Goal: Task Accomplishment & Management: Manage account settings

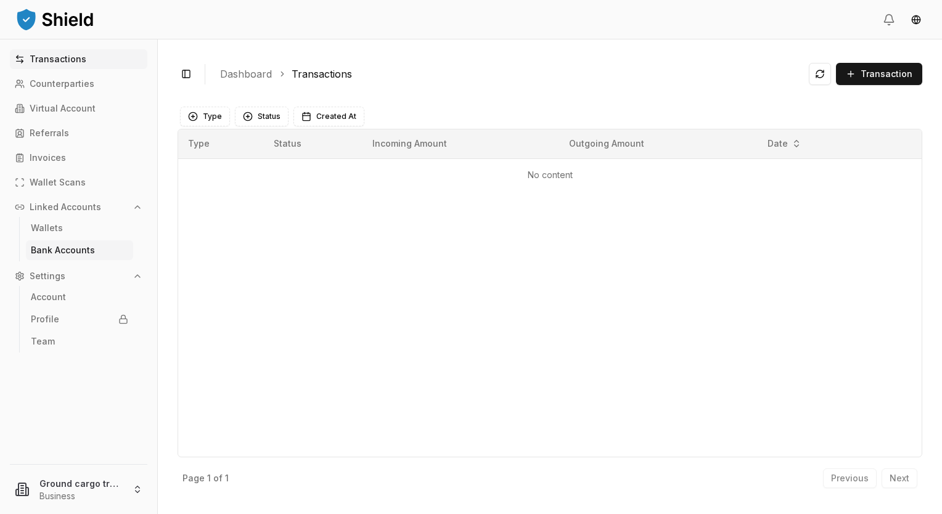
click at [57, 259] on link "Bank Accounts" at bounding box center [79, 250] width 107 height 20
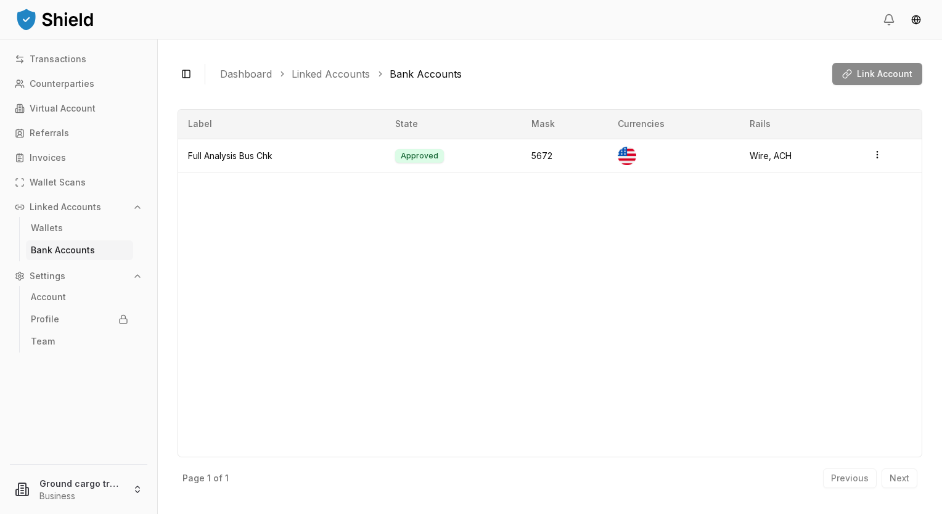
click at [57, 259] on link "Bank Accounts" at bounding box center [79, 250] width 107 height 20
click at [44, 109] on p "Virtual Account" at bounding box center [63, 108] width 66 height 9
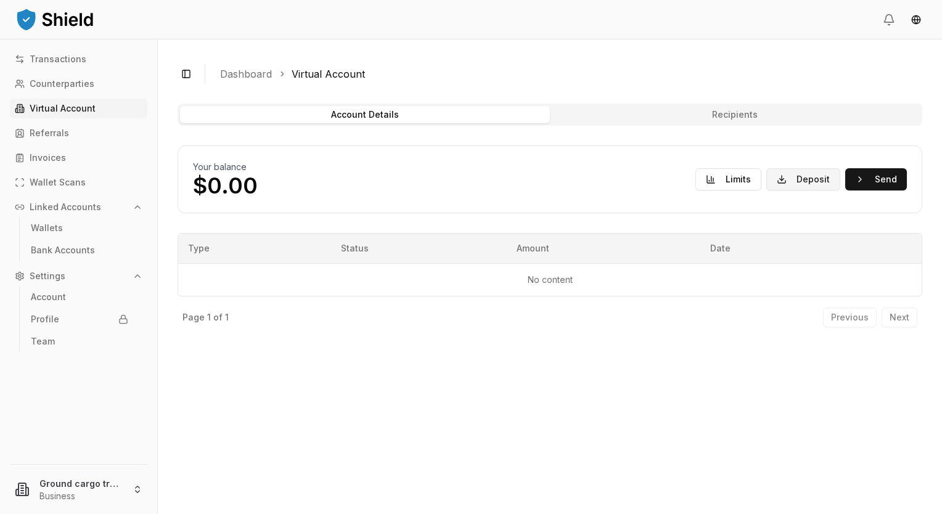
click at [815, 178] on button "Deposit" at bounding box center [803, 179] width 74 height 22
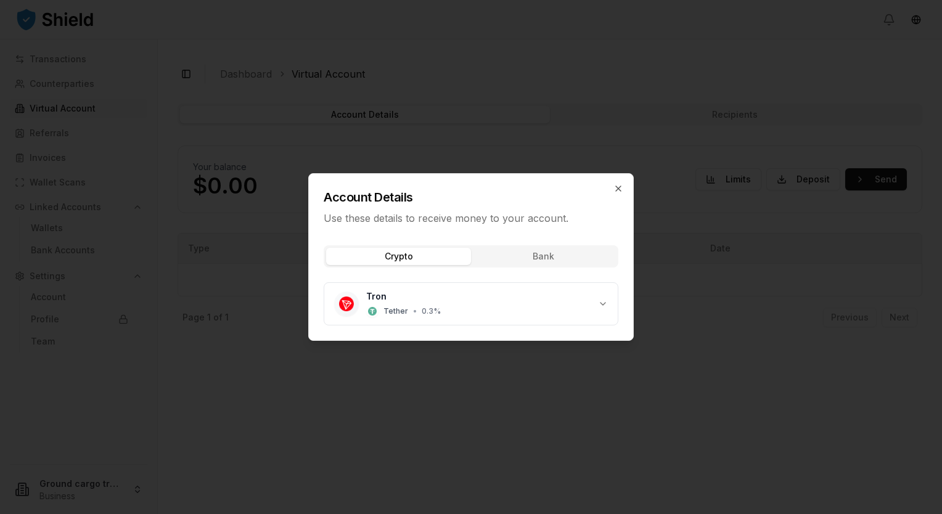
click at [546, 263] on div "Crypto Bank Tron Tether • 0.3 %" at bounding box center [471, 288] width 324 height 105
click at [376, 189] on div "Account Details Use these details to receive money to your account. Crypto Bank…" at bounding box center [471, 257] width 326 height 168
click at [358, 296] on div "Tron Tether • 0.3 %" at bounding box center [466, 303] width 264 height 27
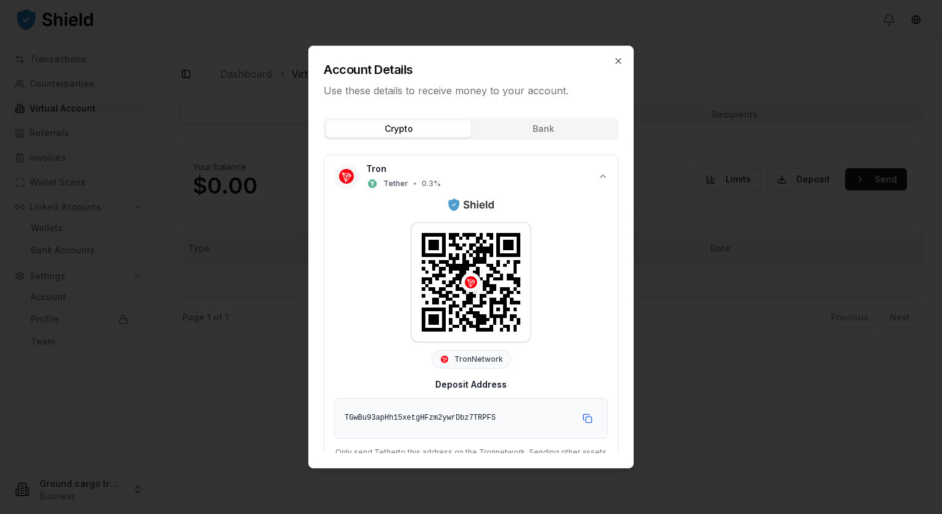
click at [521, 124] on div "Account Details Use these details to receive money to your account. Crypto Bank…" at bounding box center [471, 257] width 326 height 423
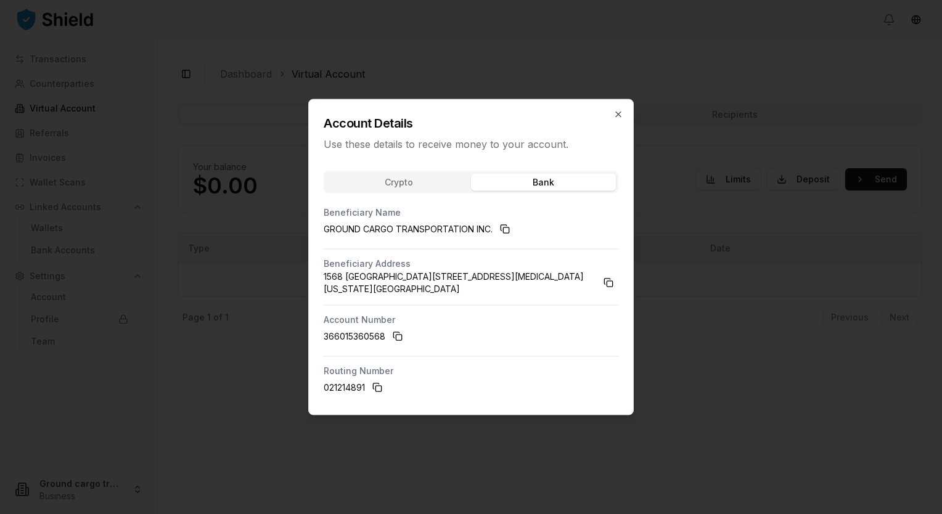
click at [440, 191] on div "Account Details Use these details to receive money to your account. Crypto Bank…" at bounding box center [471, 257] width 326 height 316
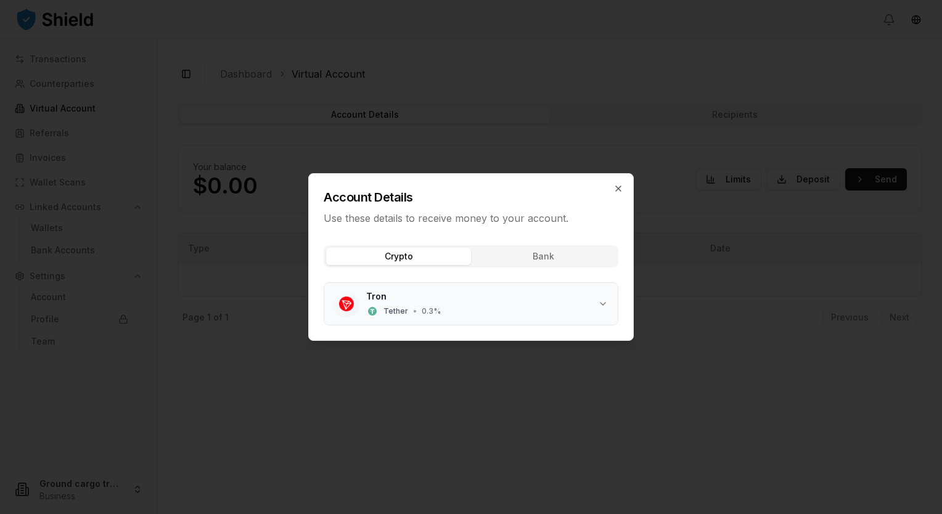
click at [418, 316] on div "Tether • 0.3 %" at bounding box center [403, 311] width 75 height 12
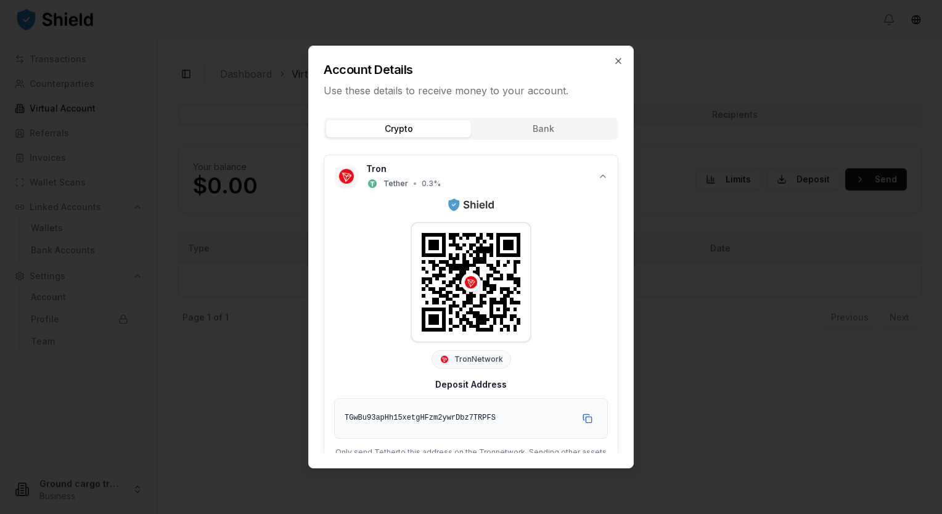
click at [509, 121] on div "Account Details Use these details to receive money to your account. Crypto Bank…" at bounding box center [471, 257] width 326 height 423
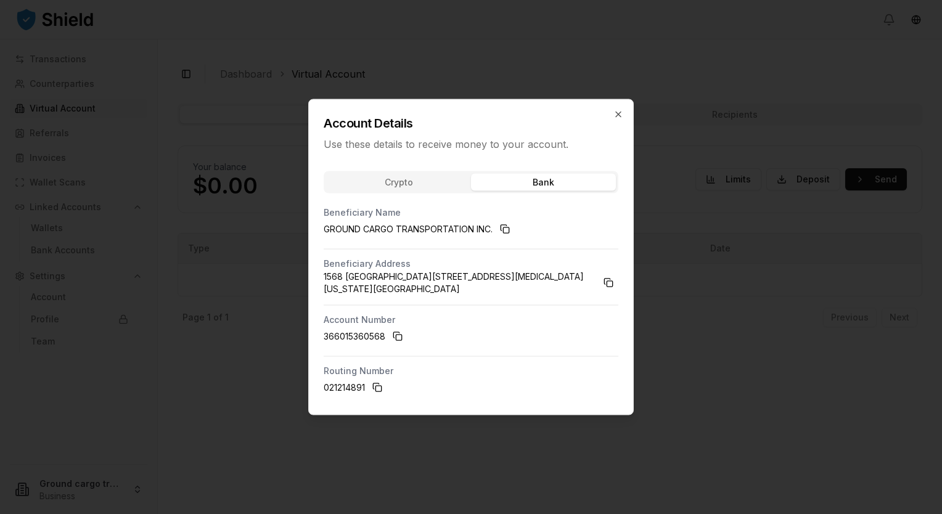
click at [380, 181] on div "Account Details Use these details to receive money to your account. Crypto Bank…" at bounding box center [471, 257] width 326 height 316
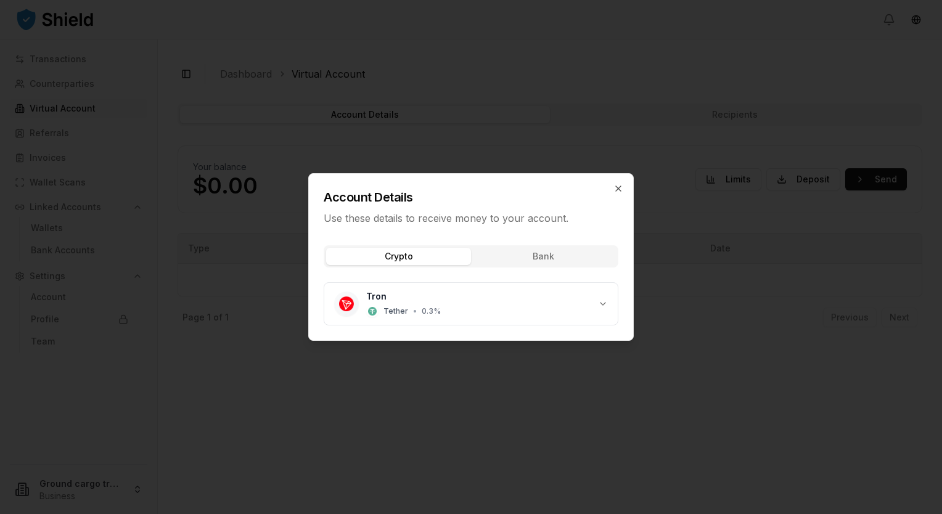
click at [554, 257] on div "Crypto Bank Tron Tether • 0.3 %" at bounding box center [471, 288] width 324 height 105
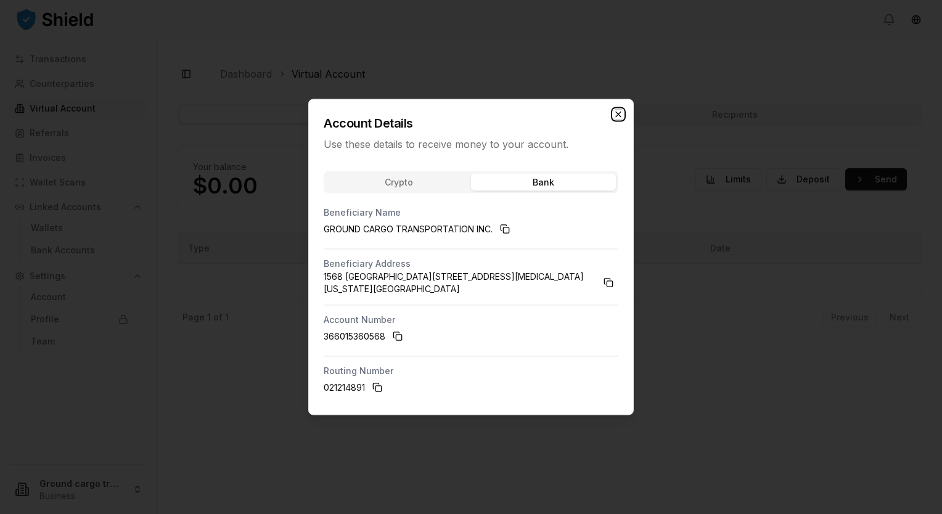
click at [622, 114] on icon "button" at bounding box center [619, 115] width 10 height 10
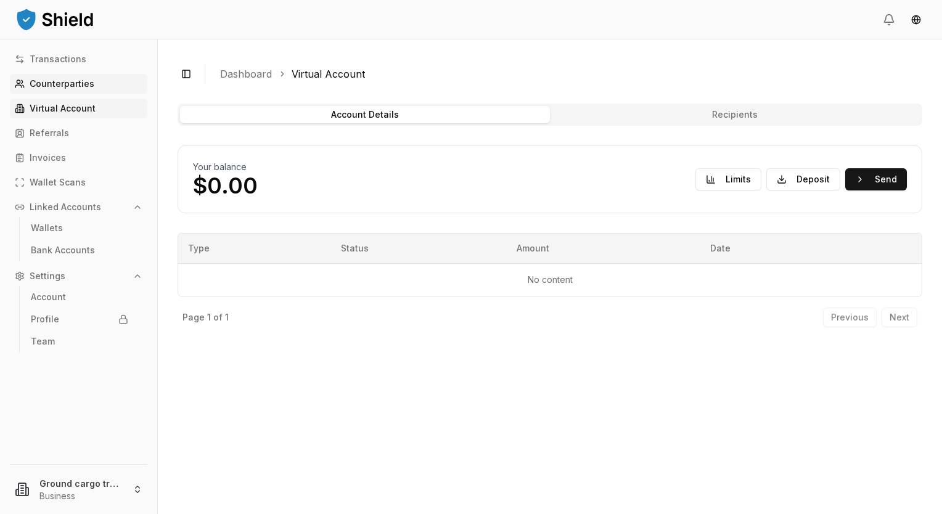
click at [51, 78] on link "Counterparties" at bounding box center [79, 84] width 138 height 20
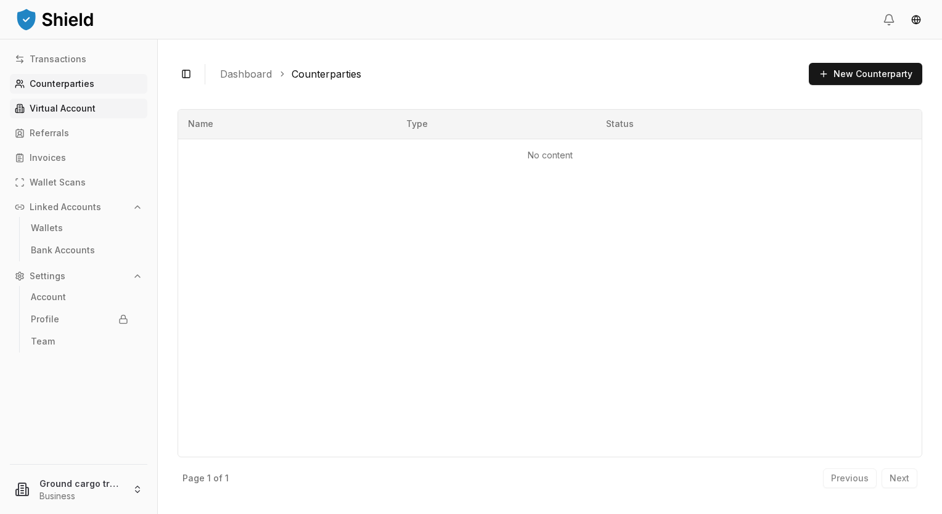
click at [36, 109] on p "Virtual Account" at bounding box center [63, 108] width 66 height 9
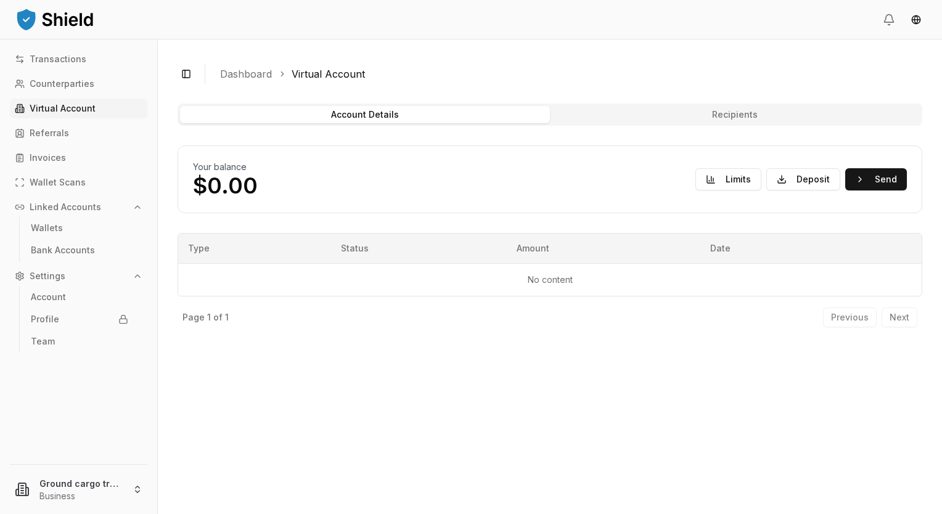
drag, startPoint x: 33, startPoint y: 75, endPoint x: 7, endPoint y: 86, distance: 28.2
click at [7, 86] on div "Transactions Counterparties Virtual Account Referrals Invoices Wallet Scans Lin…" at bounding box center [78, 249] width 157 height 400
click at [22, 82] on icon at bounding box center [20, 84] width 10 height 10
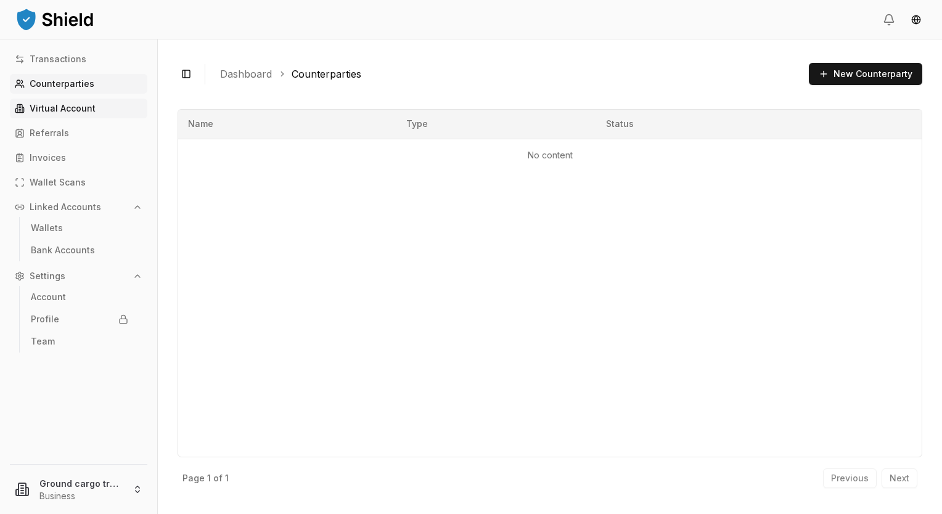
click at [45, 110] on p "Virtual Account" at bounding box center [63, 108] width 66 height 9
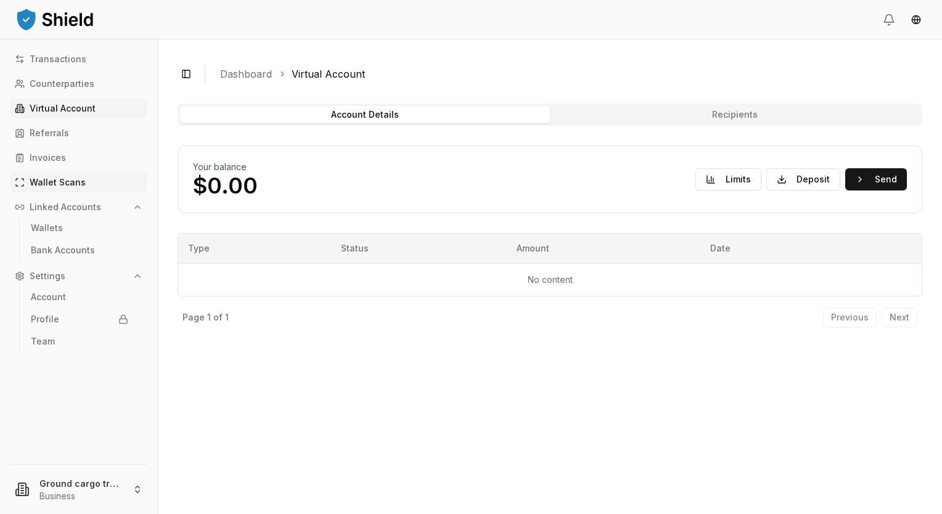
click at [27, 178] on link "Wallet Scans" at bounding box center [79, 183] width 138 height 20
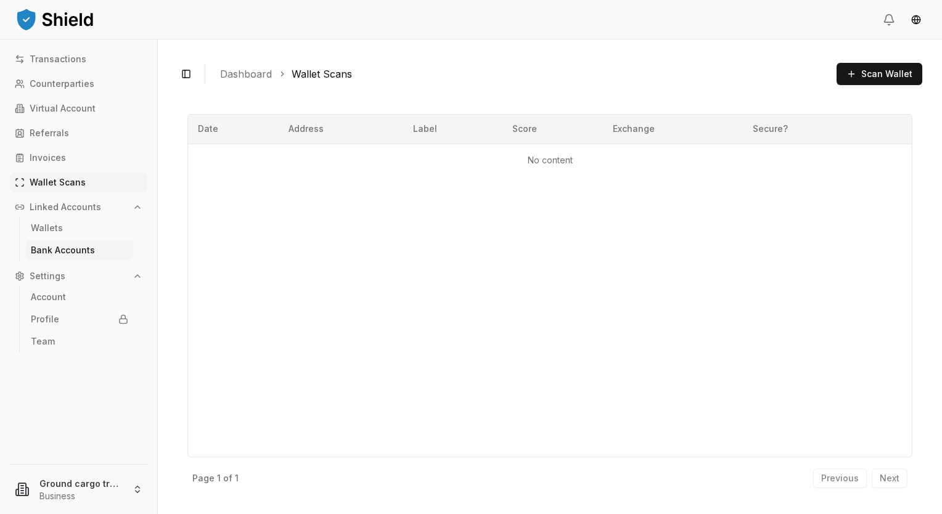
click at [57, 244] on link "Bank Accounts" at bounding box center [79, 250] width 107 height 20
